Goal: Task Accomplishment & Management: Manage account settings

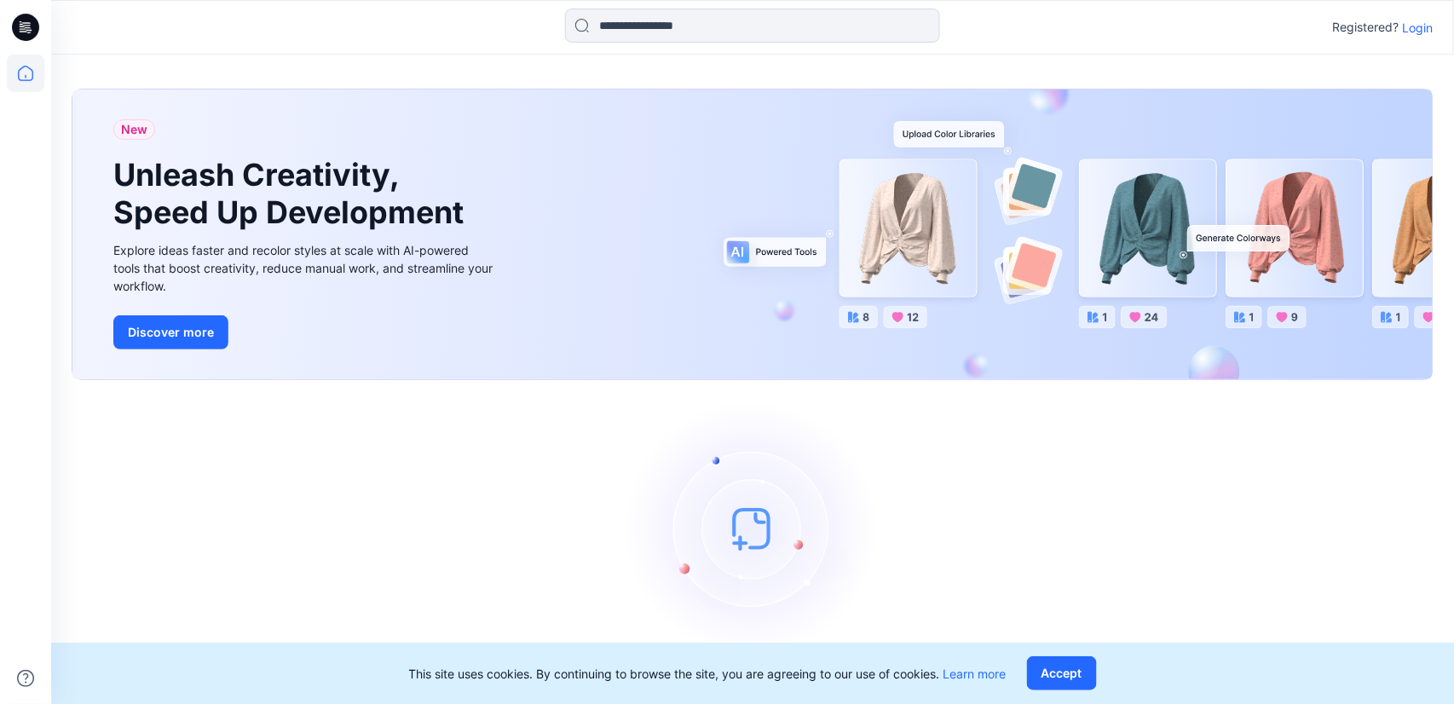
click at [1412, 30] on p "Login" at bounding box center [1418, 28] width 31 height 18
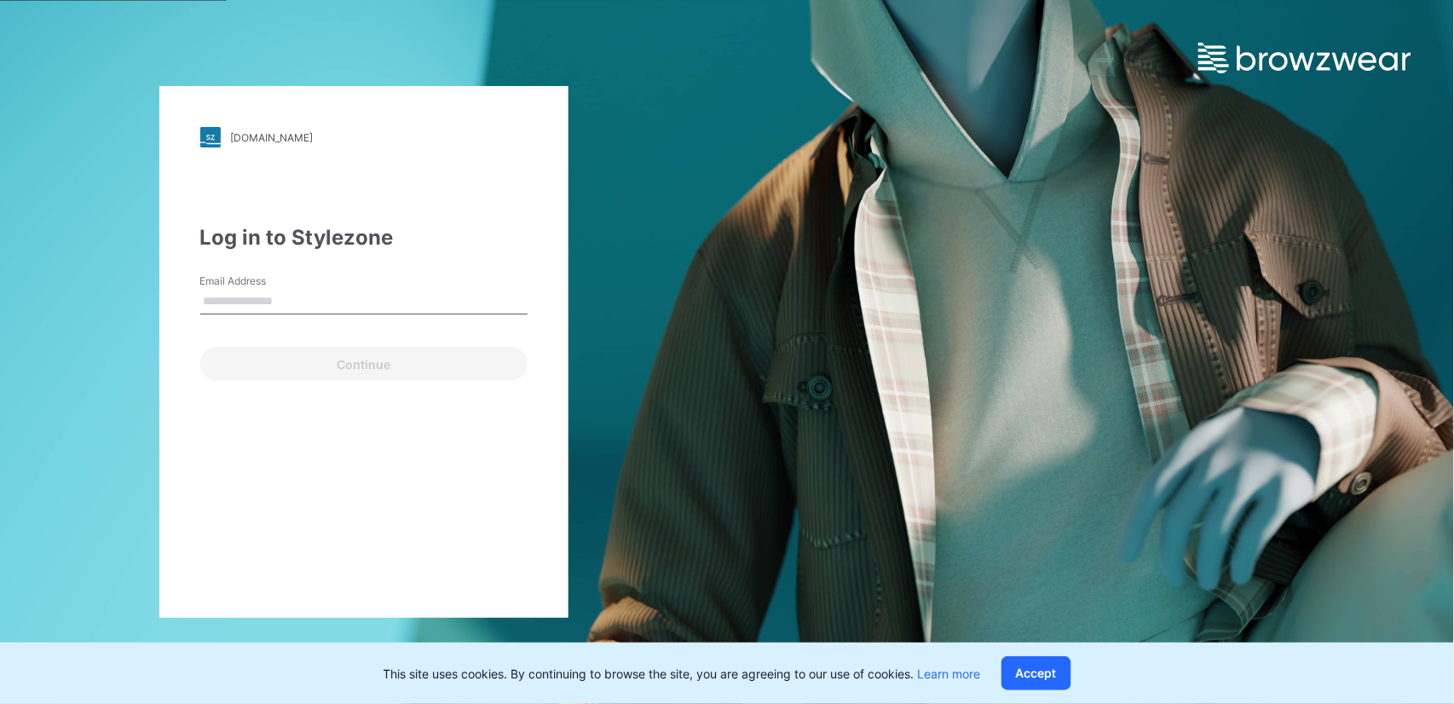
click at [292, 298] on input "Email Address" at bounding box center [363, 302] width 327 height 26
type input "**********"
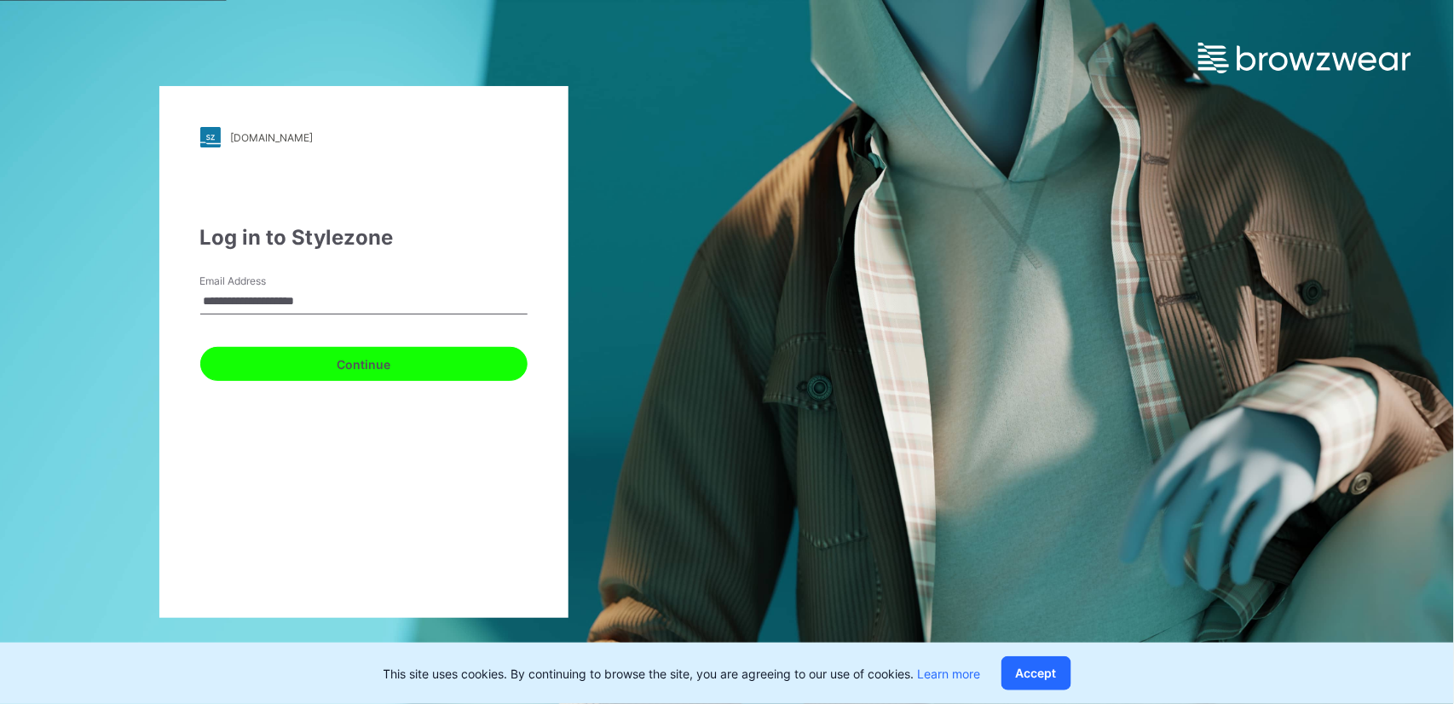
click at [309, 378] on button "Continue" at bounding box center [363, 364] width 327 height 34
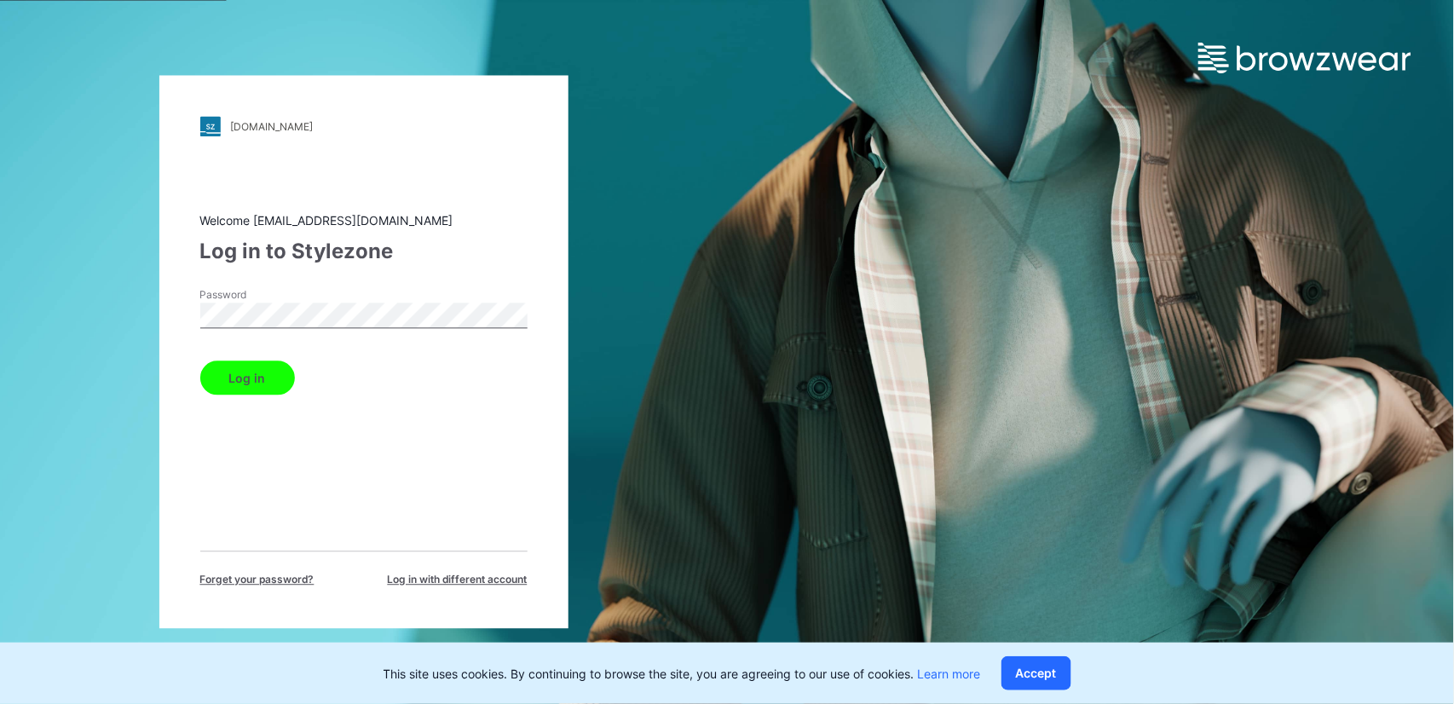
click at [244, 373] on button "Log in" at bounding box center [247, 378] width 95 height 34
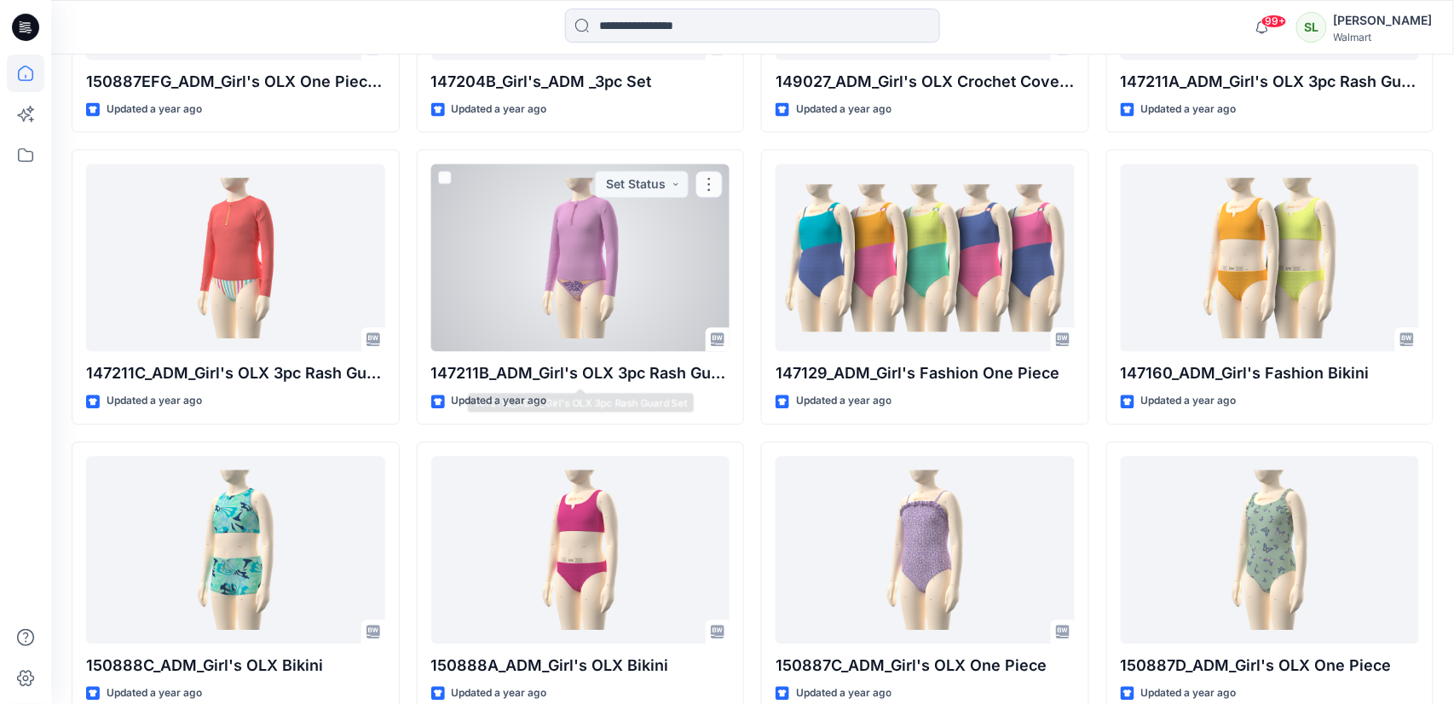
scroll to position [12096, 0]
